Goal: Book appointment/travel/reservation

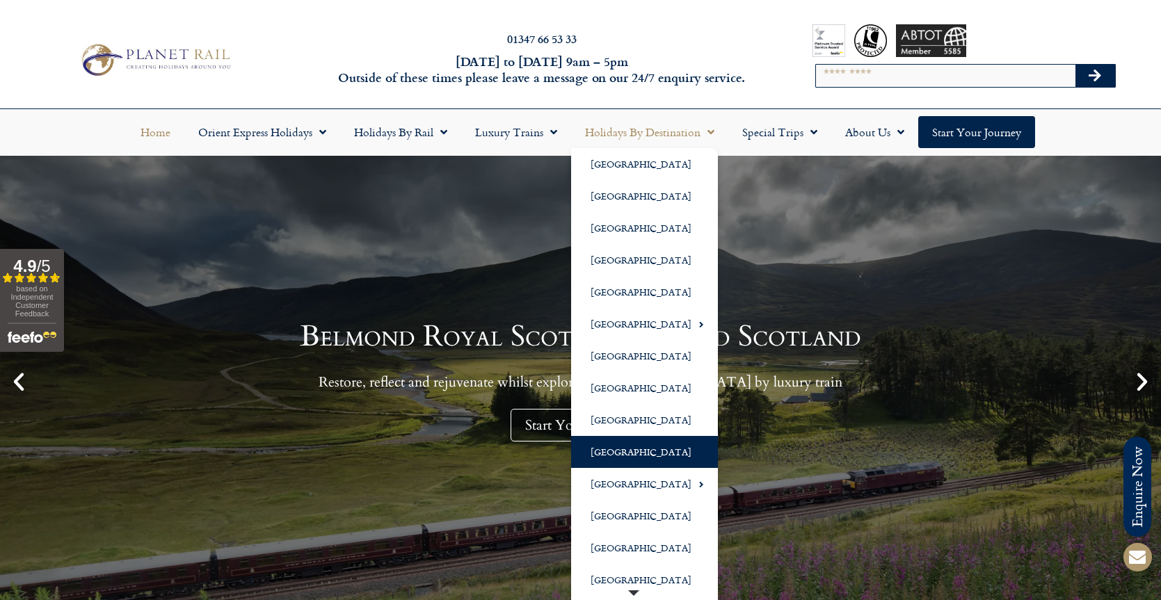
click at [621, 455] on link "[GEOGRAPHIC_DATA]" at bounding box center [644, 452] width 147 height 32
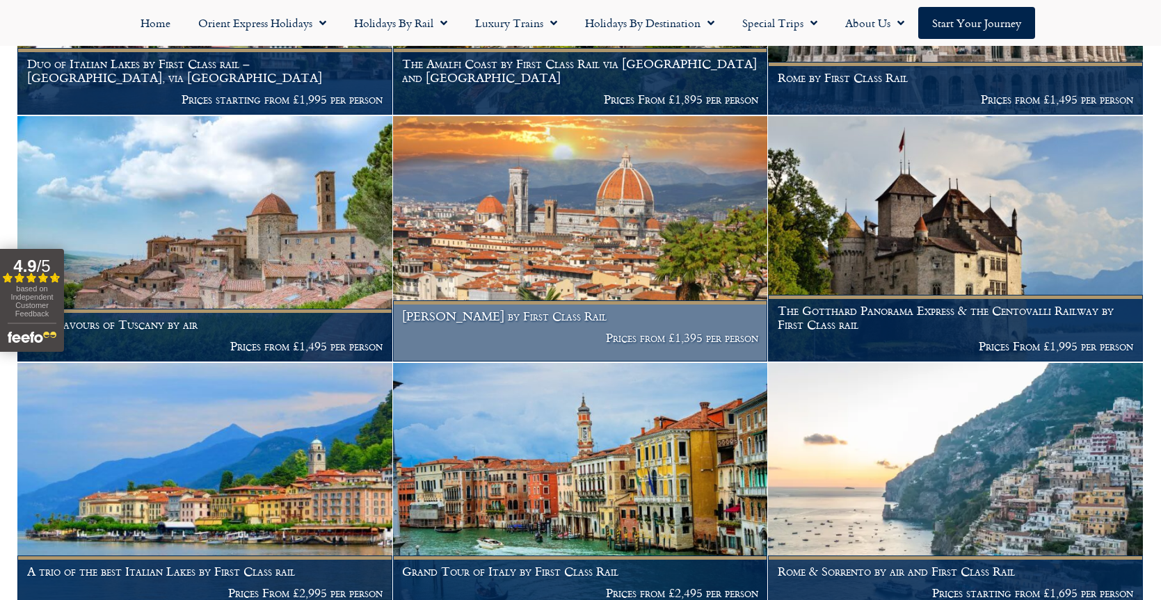
scroll to position [1094, 0]
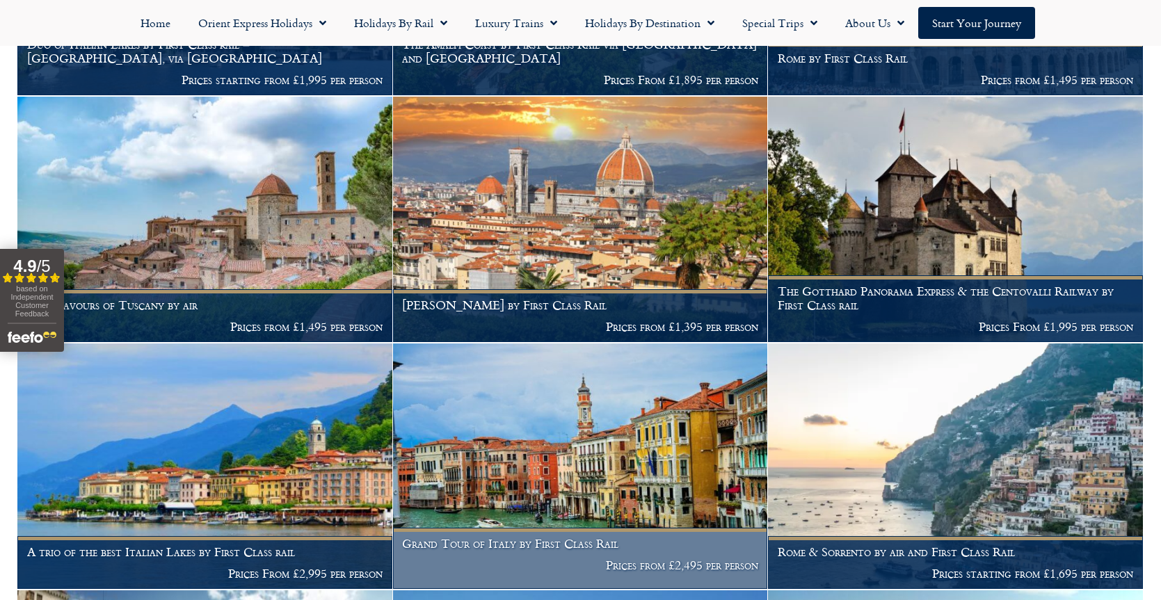
click at [520, 468] on img at bounding box center [580, 466] width 375 height 245
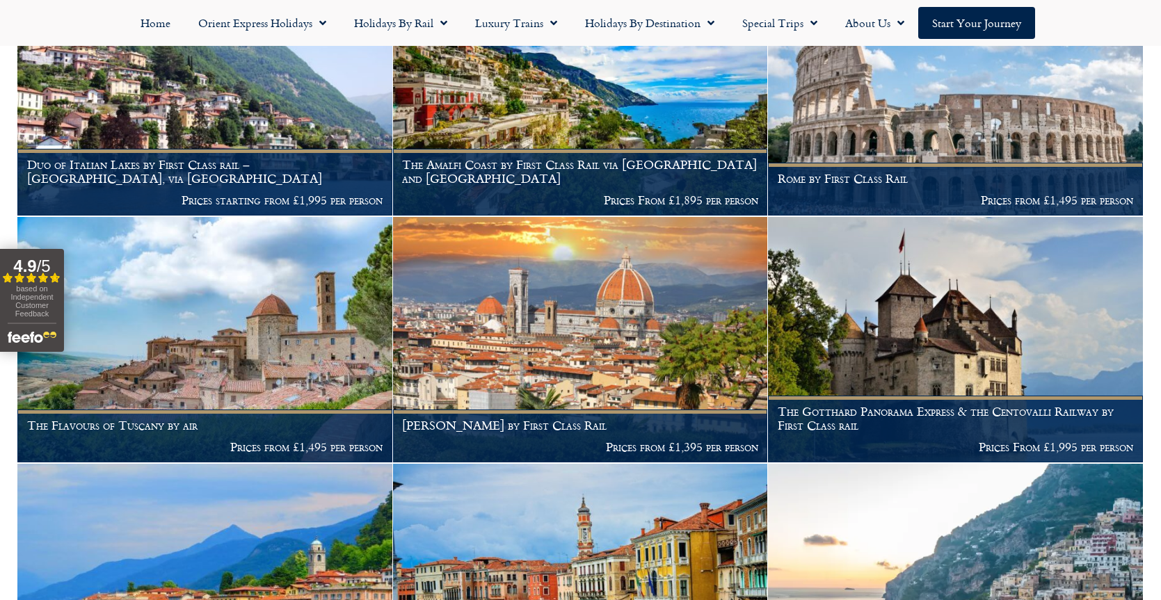
scroll to position [965, 0]
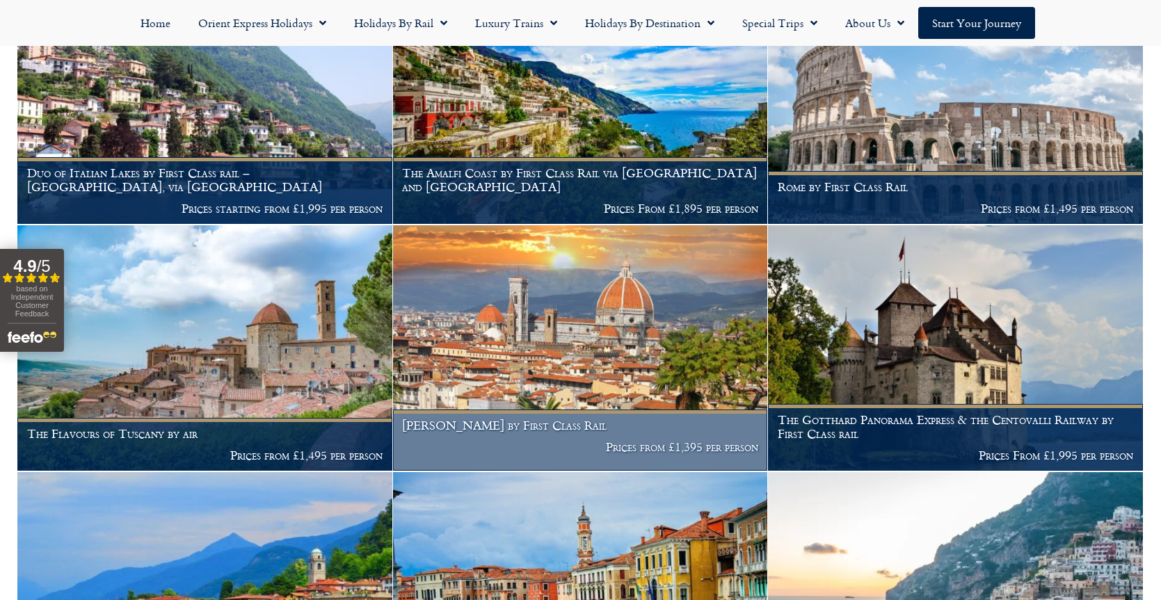
click at [519, 357] on img at bounding box center [580, 347] width 375 height 245
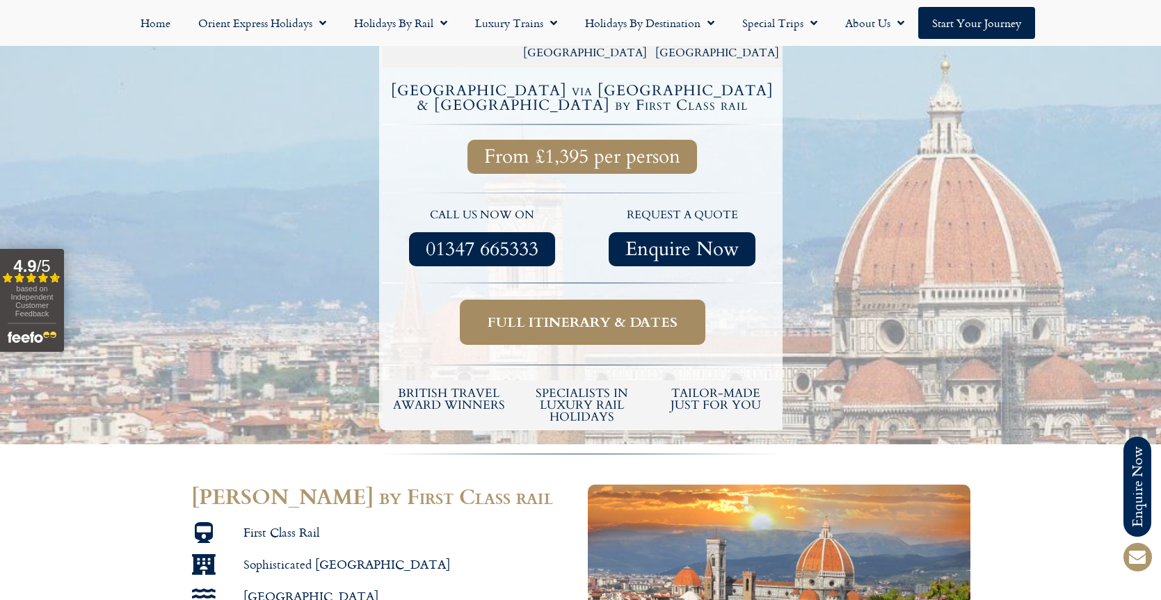
scroll to position [401, 0]
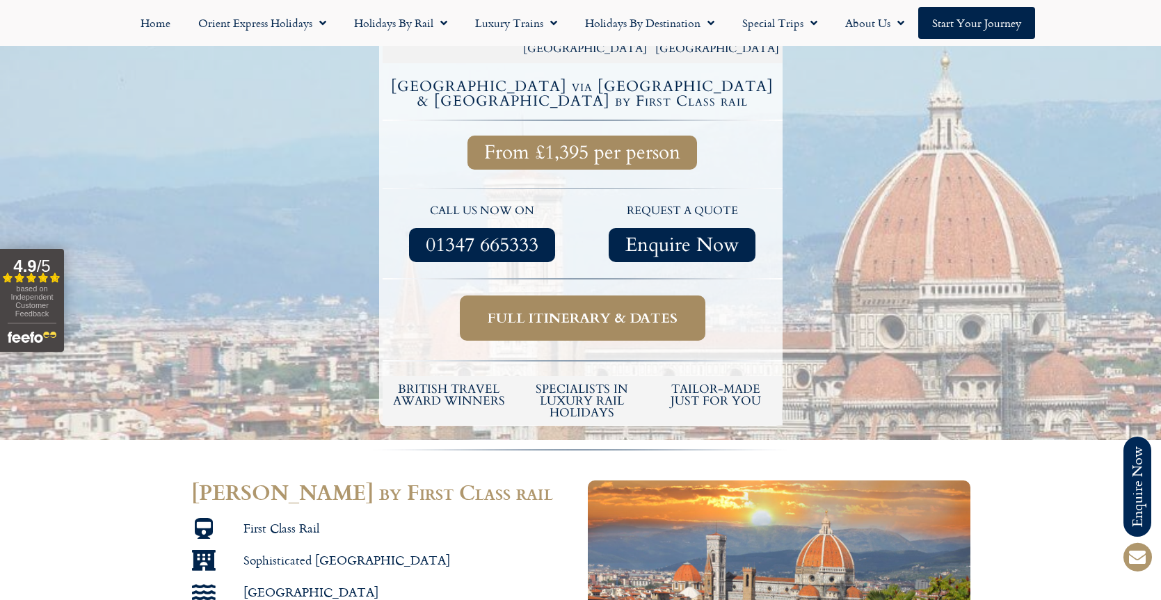
click at [546, 309] on span "Full itinerary & dates" at bounding box center [582, 317] width 190 height 17
click at [577, 309] on span "Full itinerary & dates" at bounding box center [582, 317] width 190 height 17
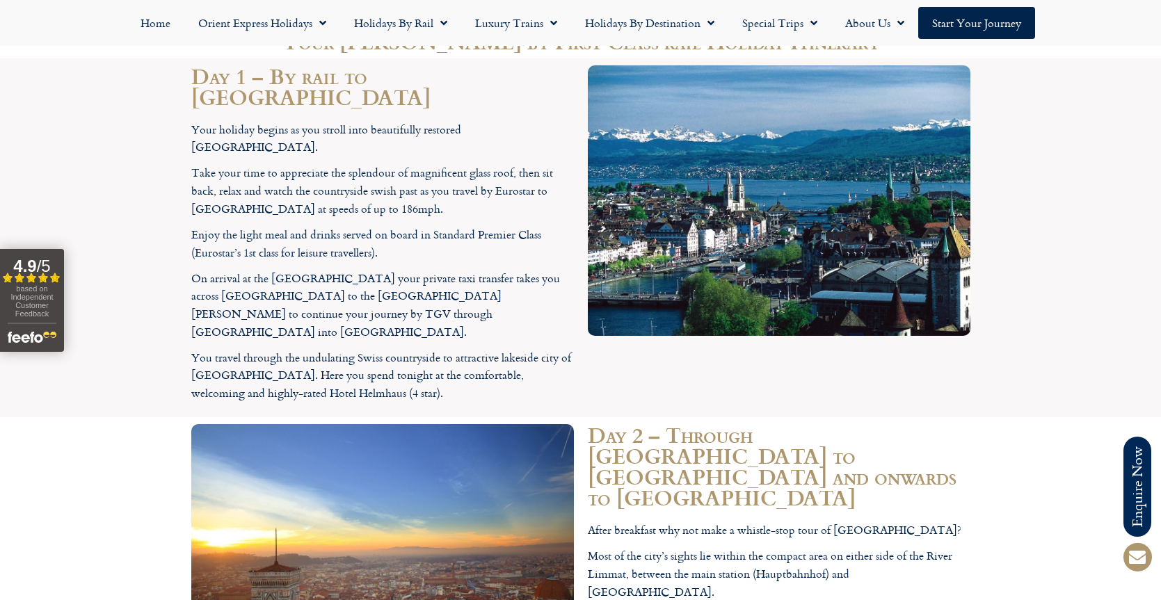
scroll to position [1600, 0]
